Goal: Task Accomplishment & Management: Use online tool/utility

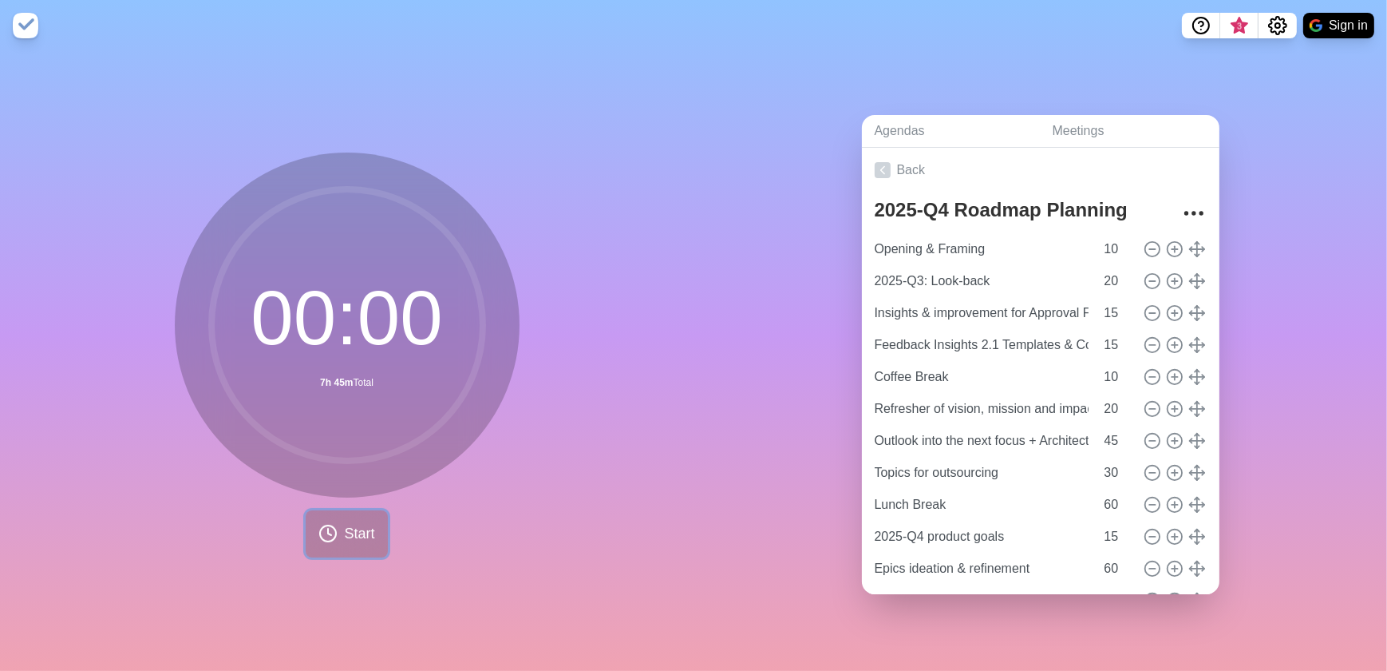
click at [362, 526] on span "Start" at bounding box center [359, 534] width 30 height 22
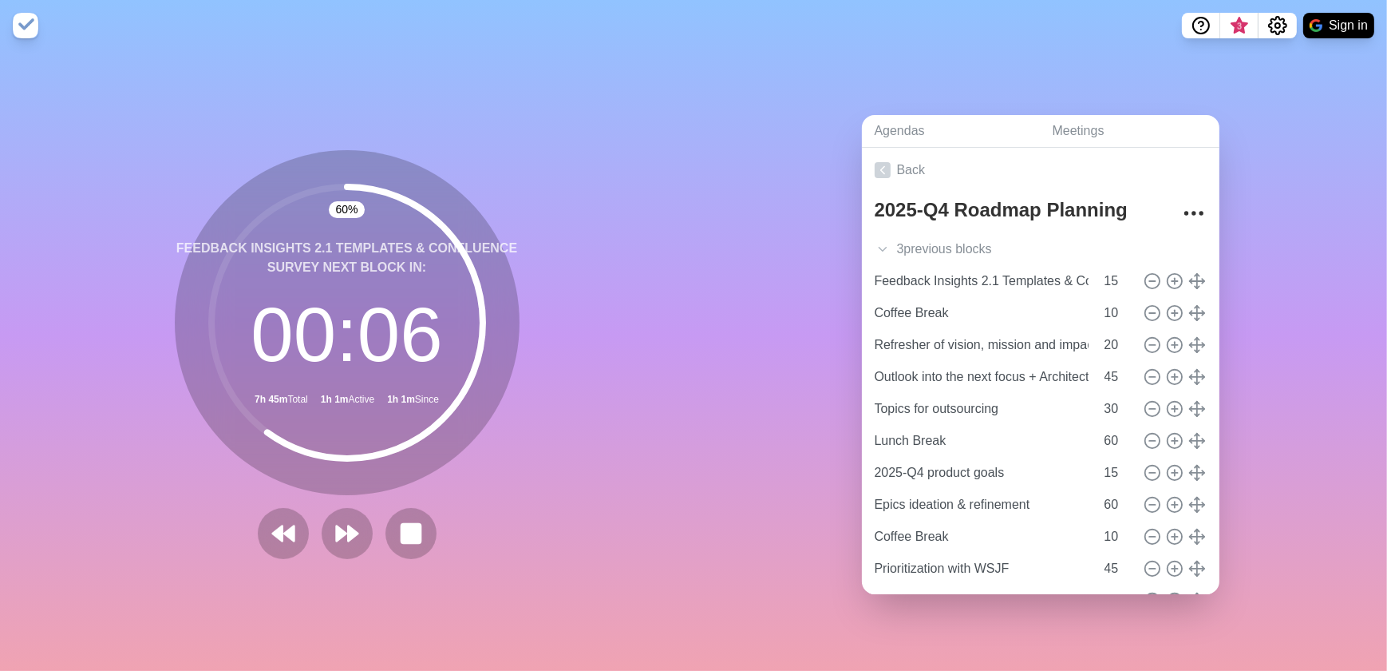
click at [360, 470] on icon at bounding box center [347, 322] width 319 height 319
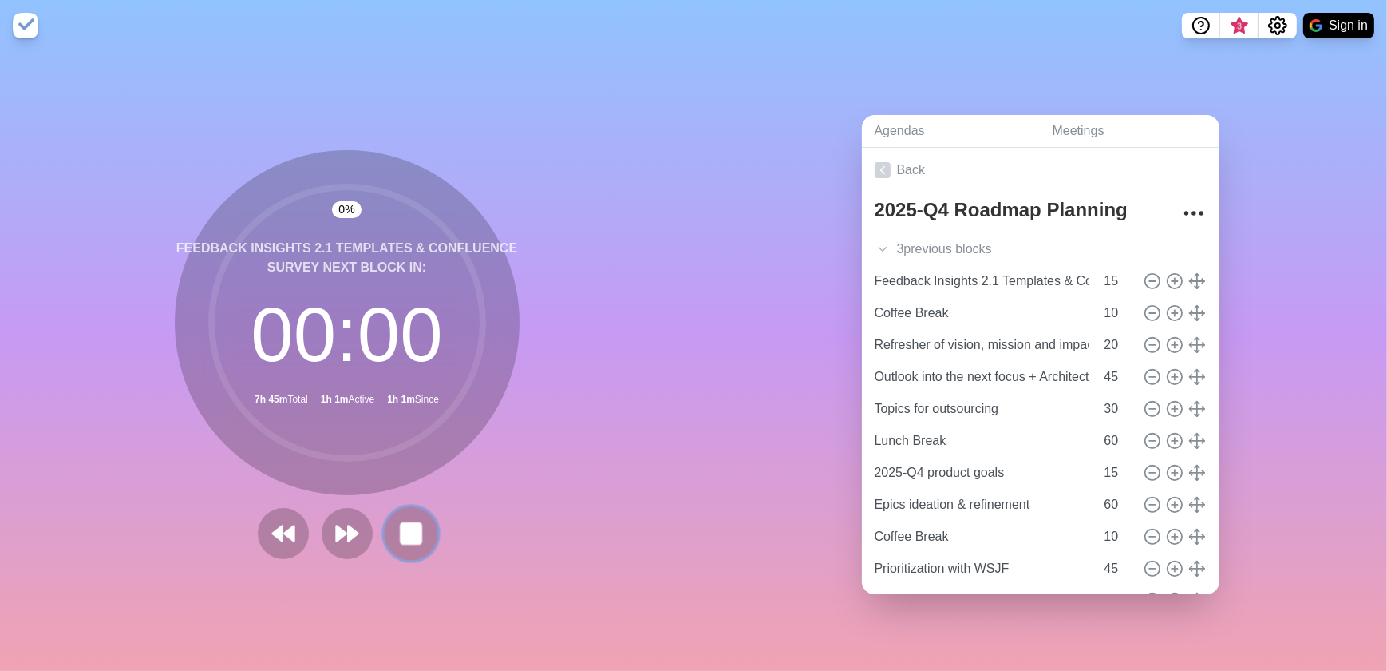
click at [411, 523] on rect at bounding box center [411, 533] width 20 height 20
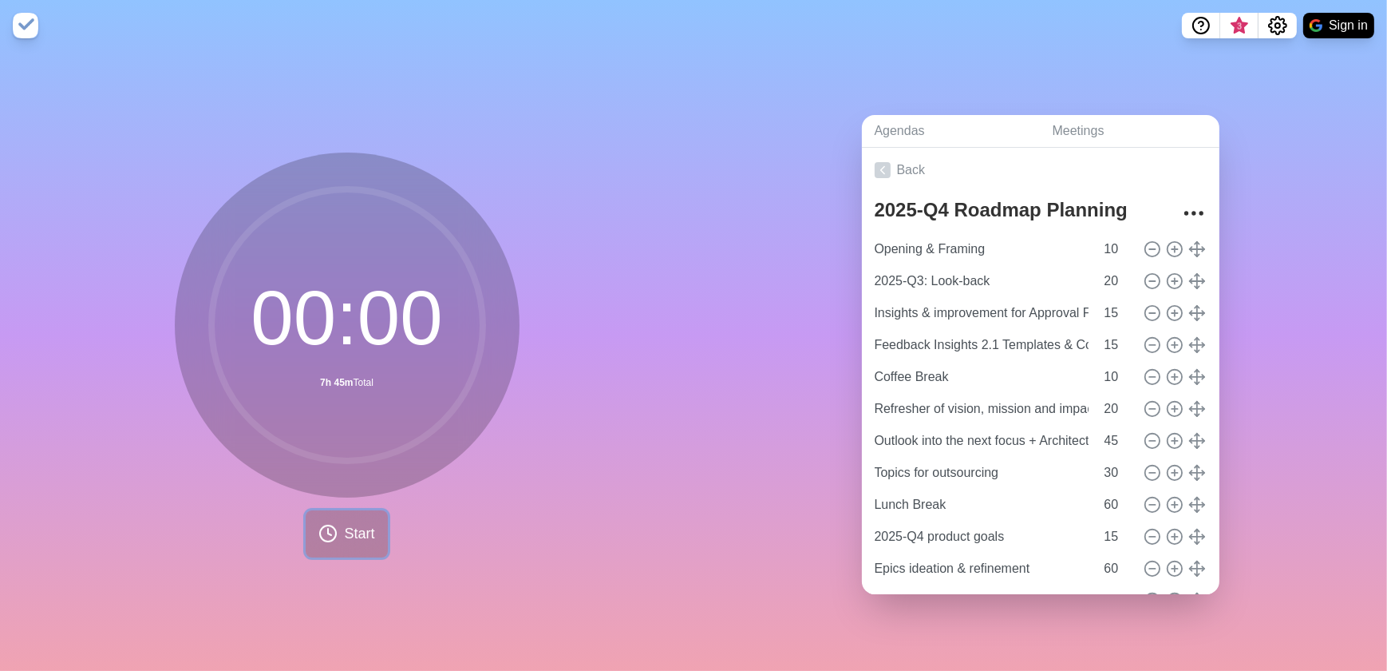
click at [335, 523] on button "Start" at bounding box center [346, 533] width 81 height 47
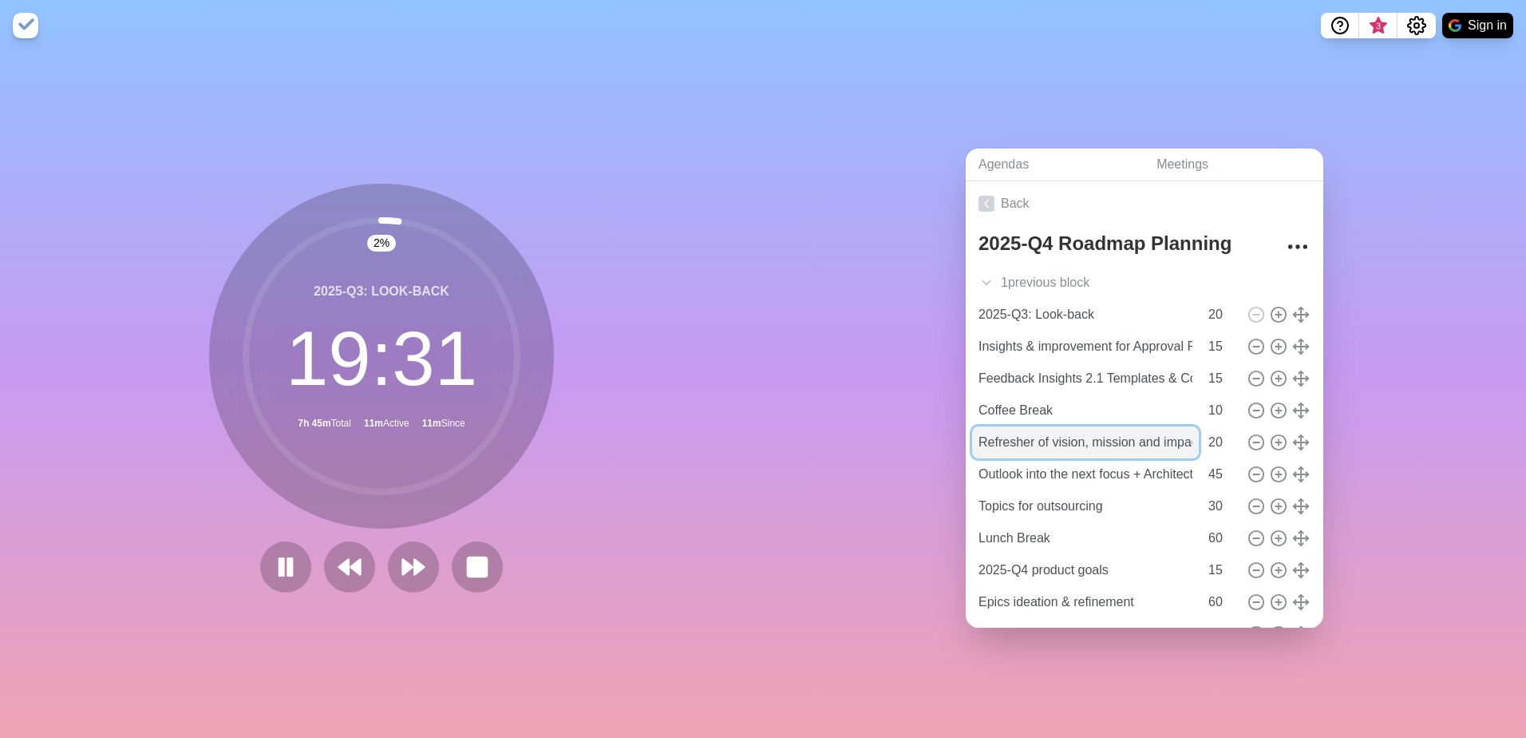
click at [1139, 433] on input "Refresher of vision, mission and impact" at bounding box center [1085, 442] width 227 height 32
click at [402, 560] on polygon at bounding box center [407, 567] width 10 height 16
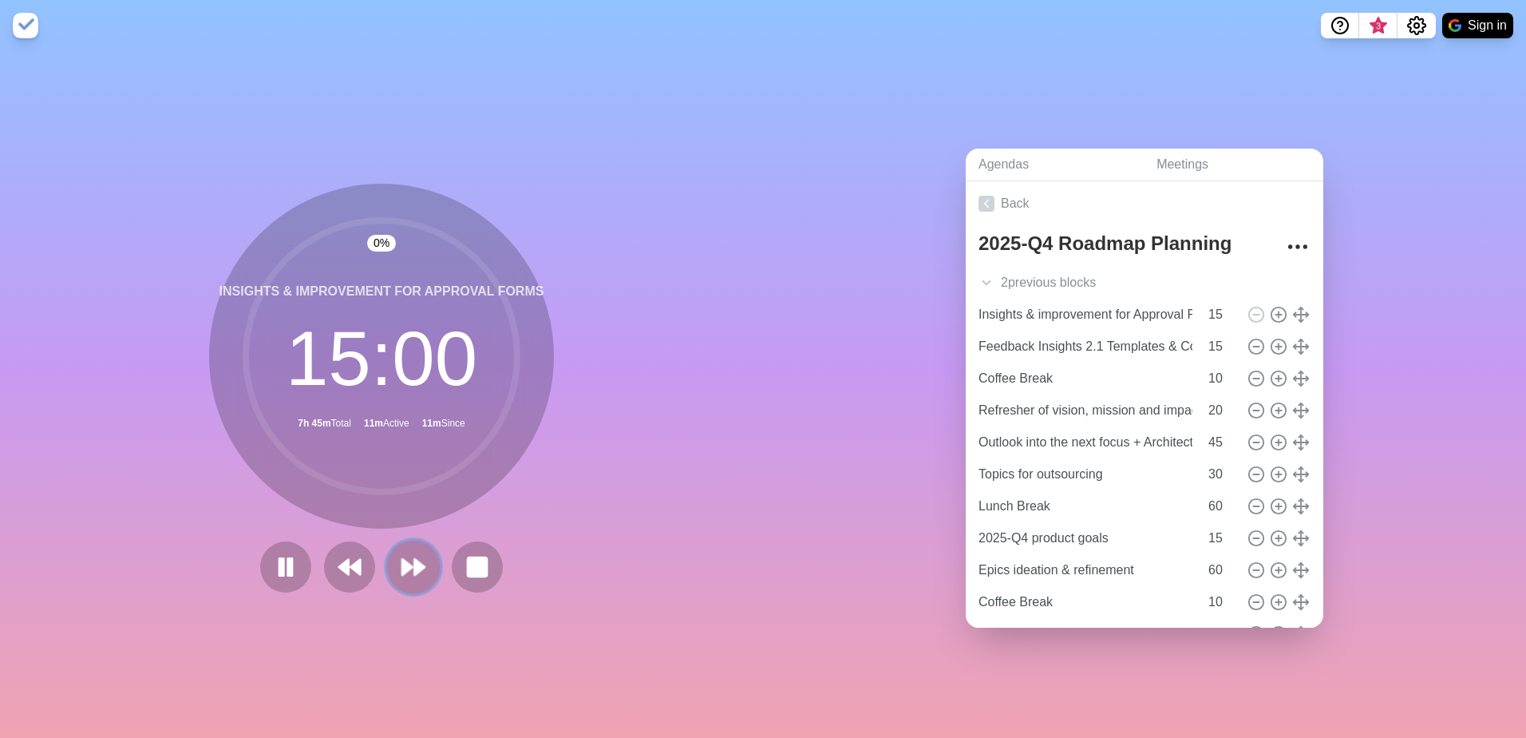
click at [402, 560] on polygon at bounding box center [407, 567] width 10 height 16
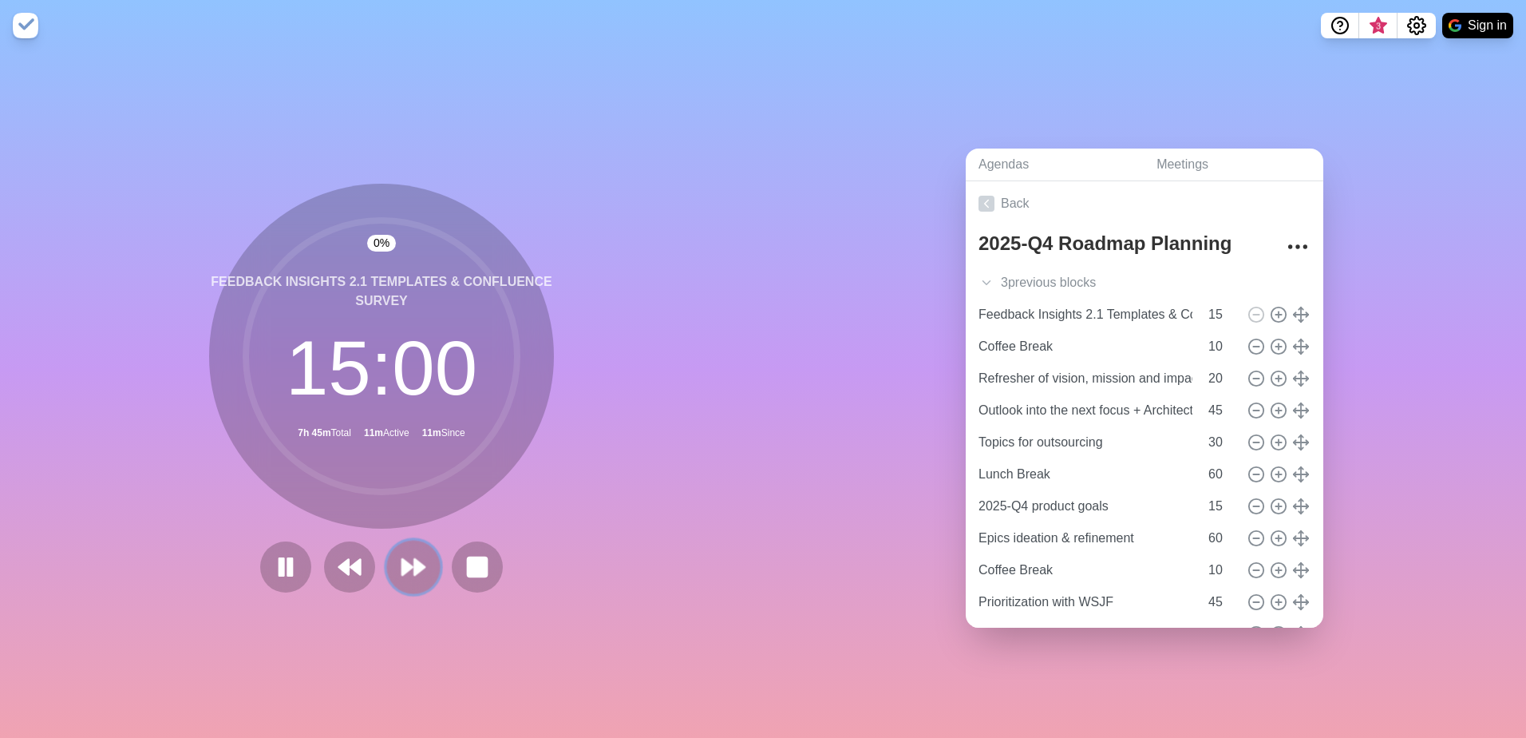
click at [402, 560] on polygon at bounding box center [407, 567] width 10 height 16
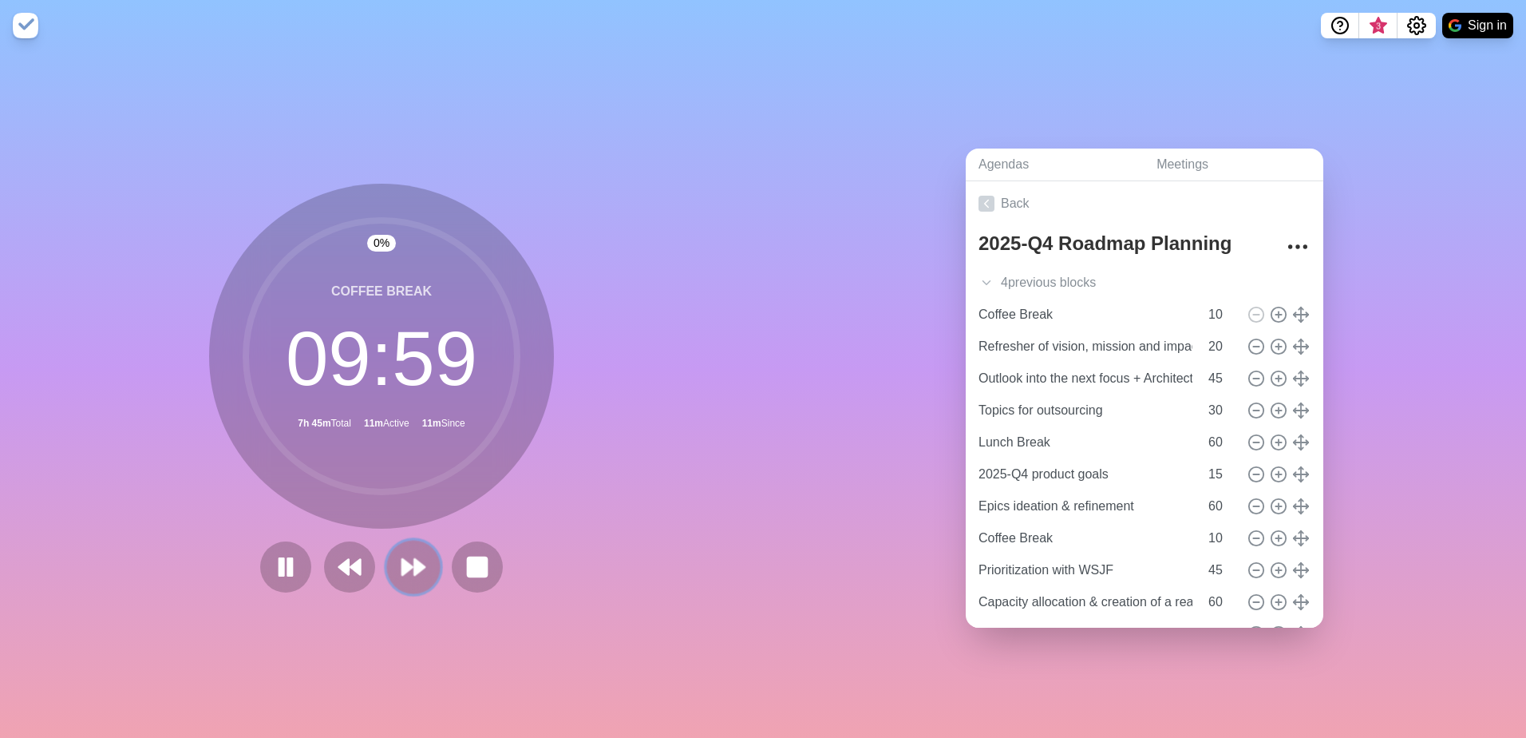
click at [421, 558] on button at bounding box center [412, 566] width 53 height 53
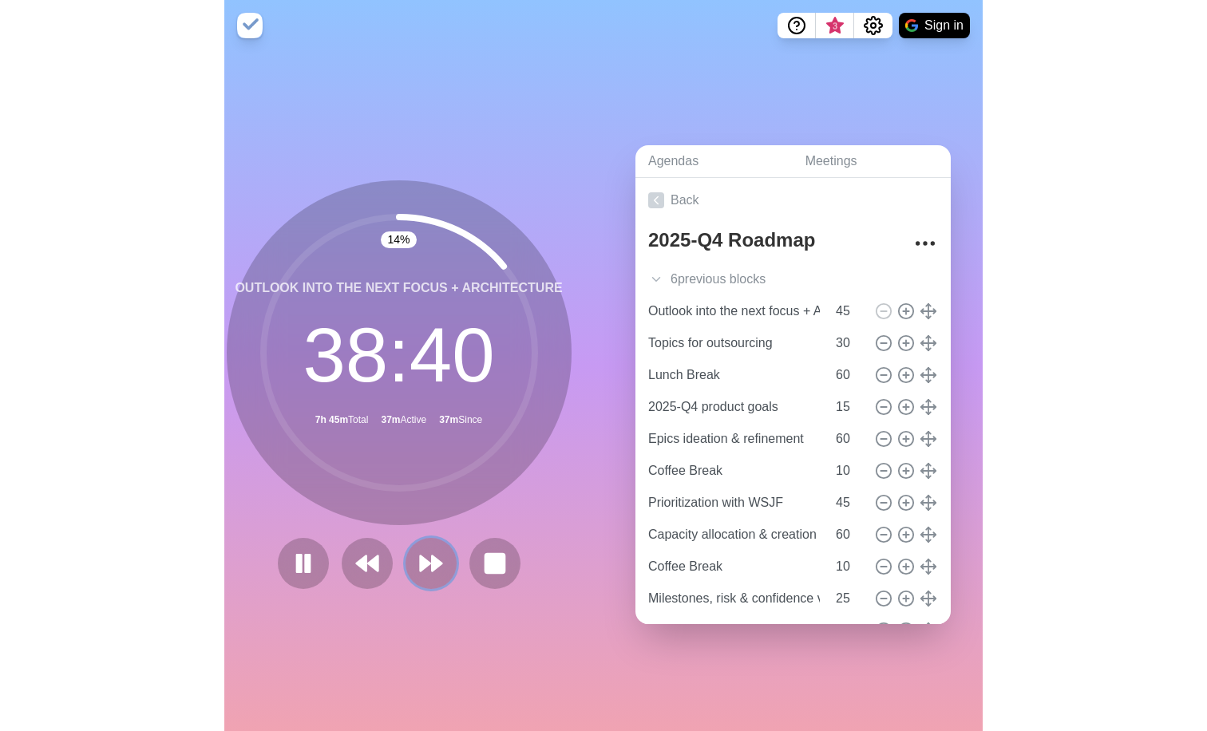
scroll to position [0, 21]
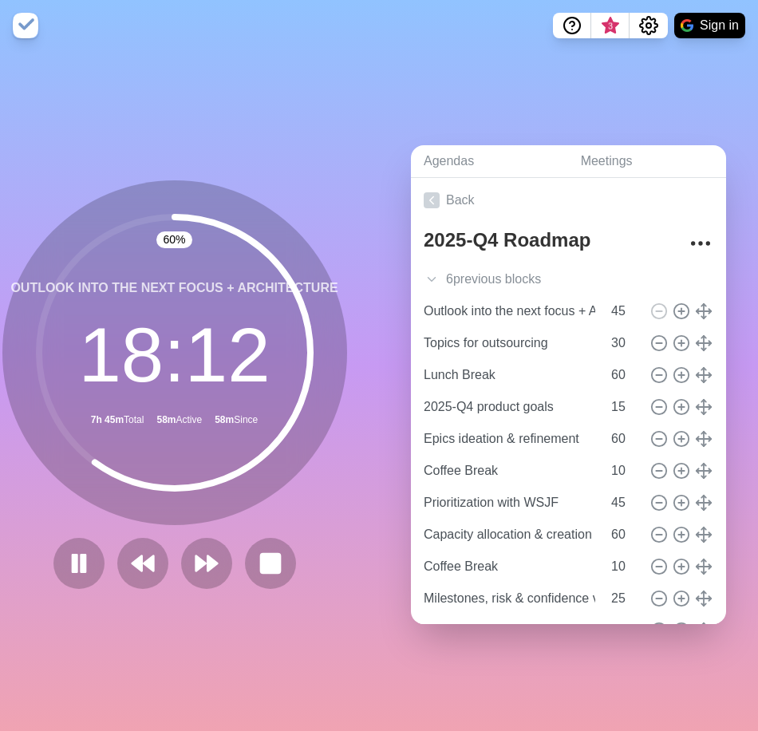
click at [394, 192] on div "Agendas Meetings Back 2025-Q4 Roadmap Planning 6 previous block s Opening & Fra…" at bounding box center [568, 391] width 379 height 680
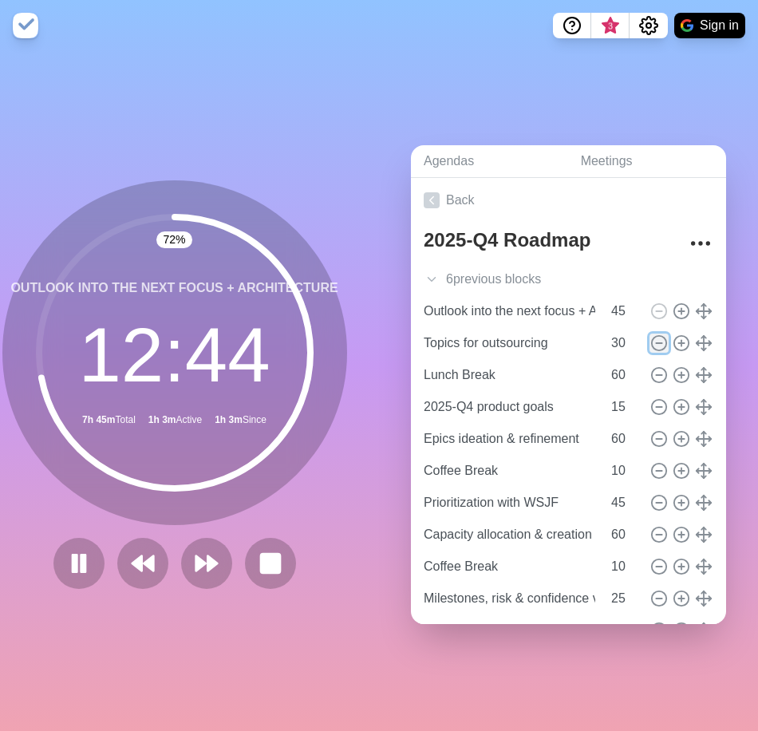
click at [651, 334] on icon at bounding box center [660, 343] width 18 height 18
type input "Lunch Break"
type input "60"
type input "2025-Q4 product goals"
type input "15"
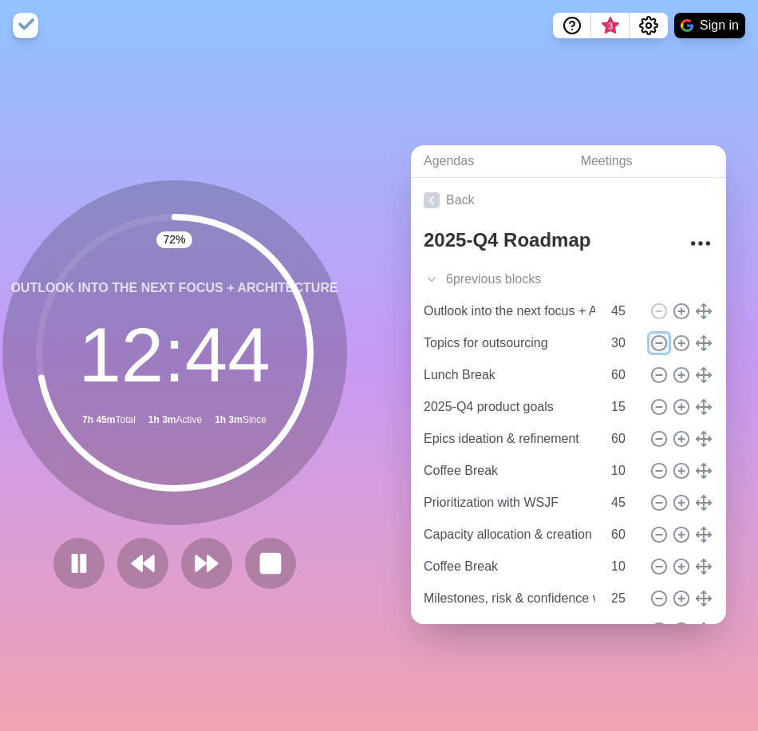
type input "Epics ideation & refinement"
type input "60"
type input "Coffee Break"
type input "10"
type input "Prioritization with WSJF"
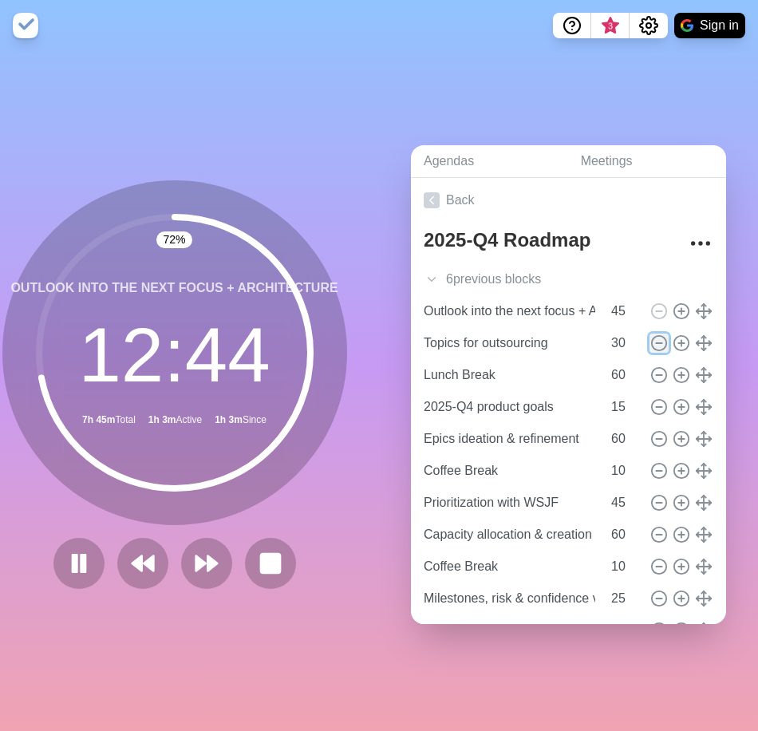
type input "45"
type input "Capacity allocation & creation of a realistic backlog"
type input "60"
type input "Coffee Break"
type input "10"
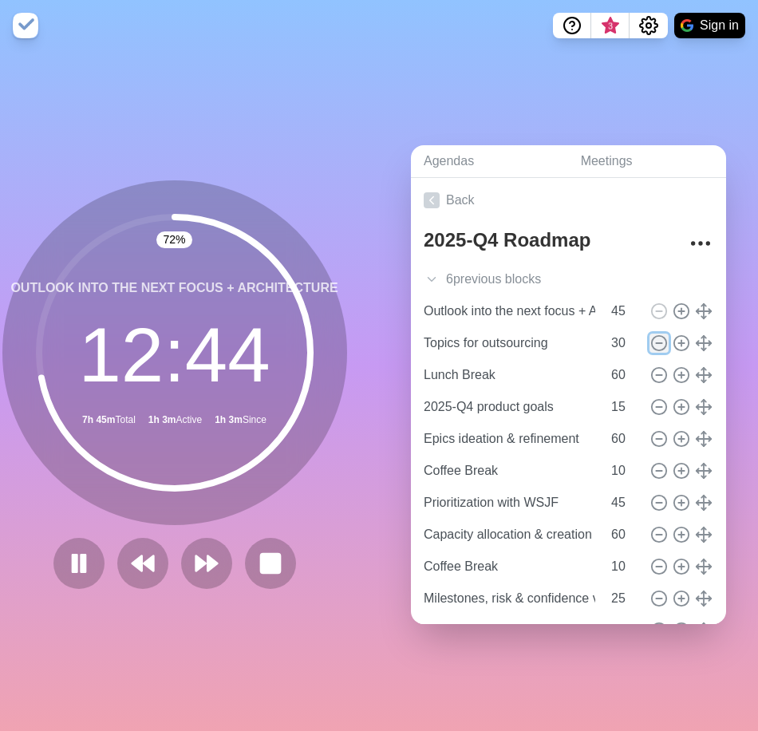
type input "Milestones, risk & confidence vote"
type input "25"
type input "Retrospective of 2025-Q4 workshop & closing"
type input "15"
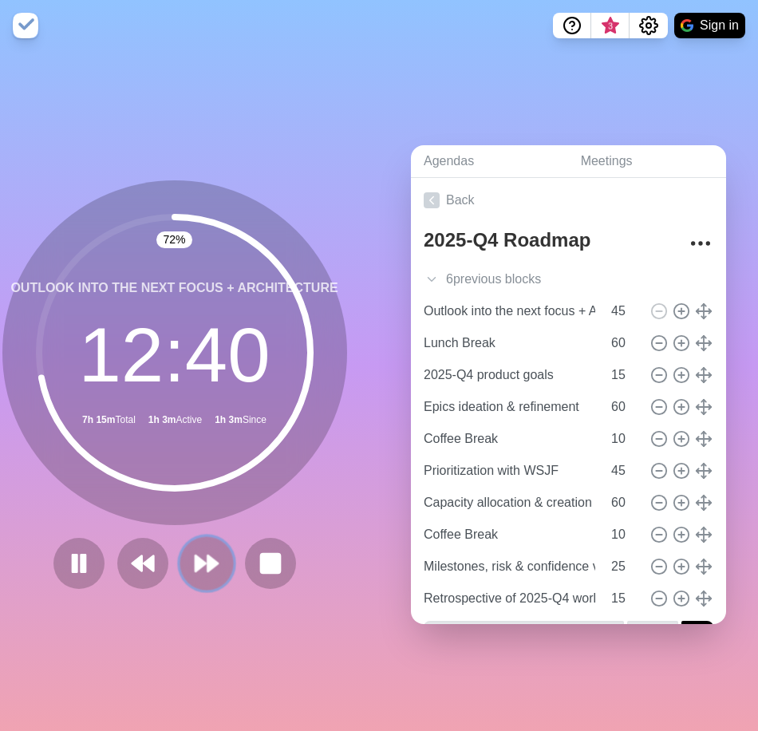
click at [208, 559] on polygon at bounding box center [213, 564] width 10 height 16
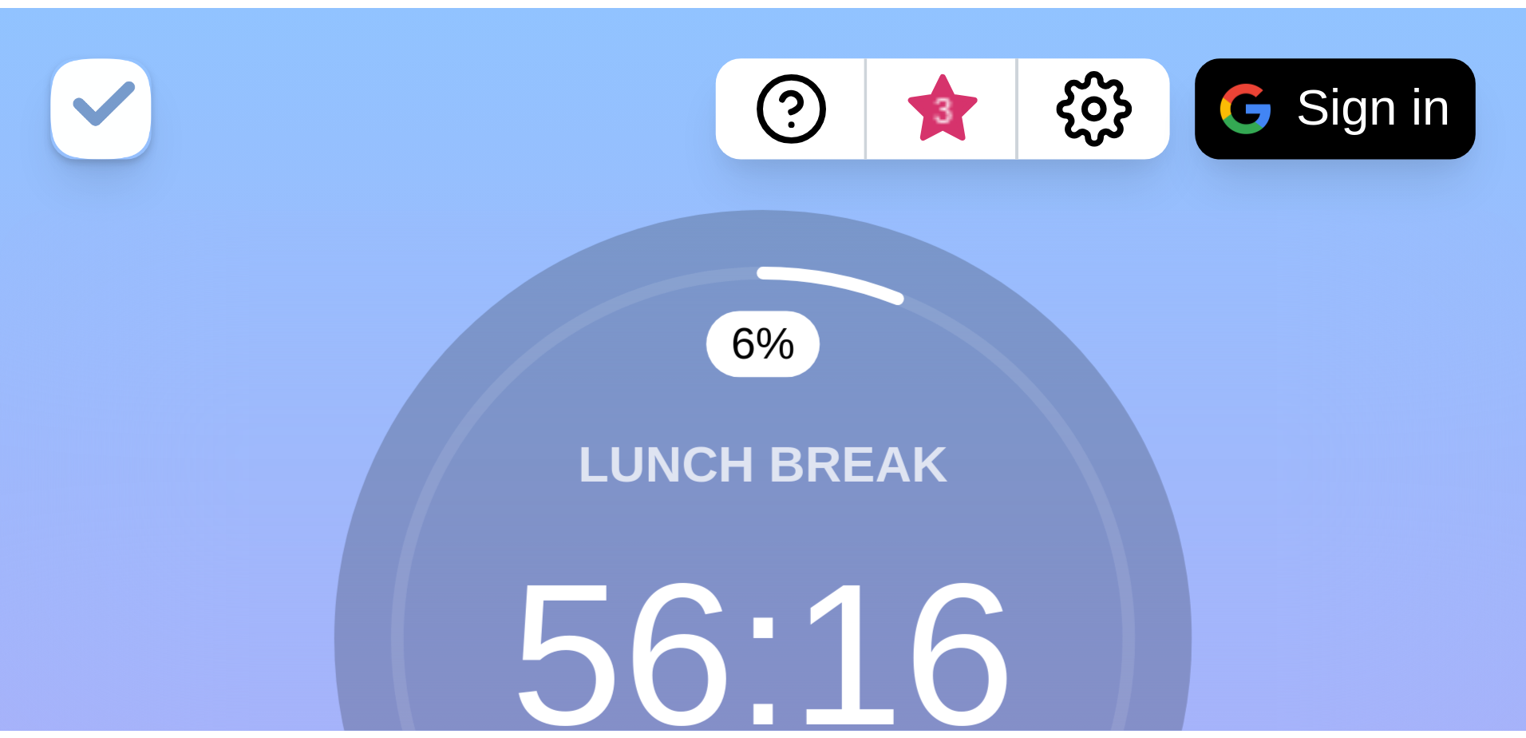
scroll to position [0, 0]
